Goal: Task Accomplishment & Management: Manage account settings

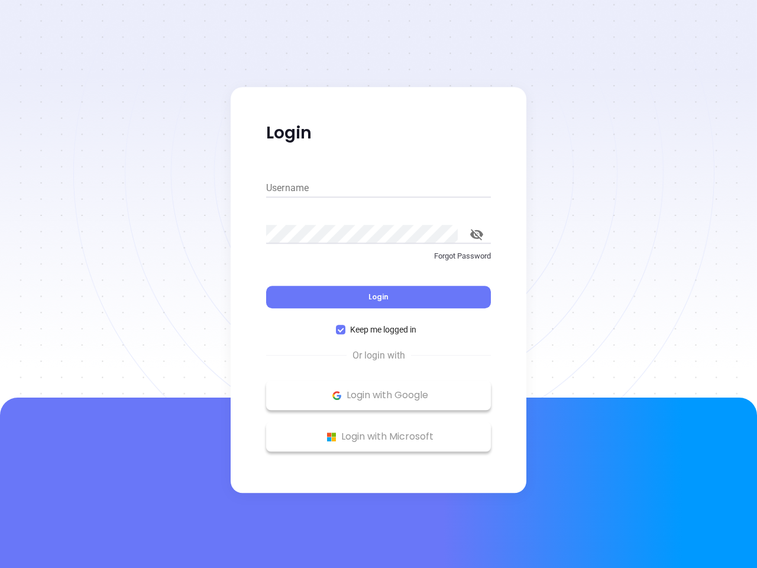
click at [379, 284] on div "Login" at bounding box center [378, 290] width 225 height 37
click at [379, 188] on input "Username" at bounding box center [378, 188] width 225 height 19
click at [477, 234] on icon "toggle password visibility" at bounding box center [476, 234] width 13 height 11
click at [379, 297] on span "Login" at bounding box center [379, 297] width 20 height 10
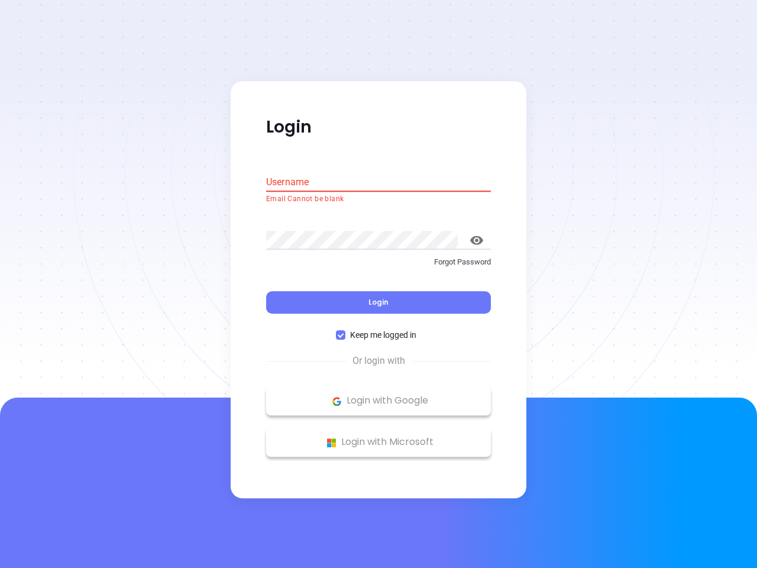
click at [379, 330] on span "Keep me logged in" at bounding box center [384, 335] width 76 height 13
click at [346, 331] on input "Keep me logged in" at bounding box center [340, 335] width 9 height 9
checkbox input "false"
click at [379, 395] on p "Login with Google" at bounding box center [378, 401] width 213 height 18
click at [379, 437] on p "Login with Microsoft" at bounding box center [378, 443] width 213 height 18
